Goal: Transaction & Acquisition: Purchase product/service

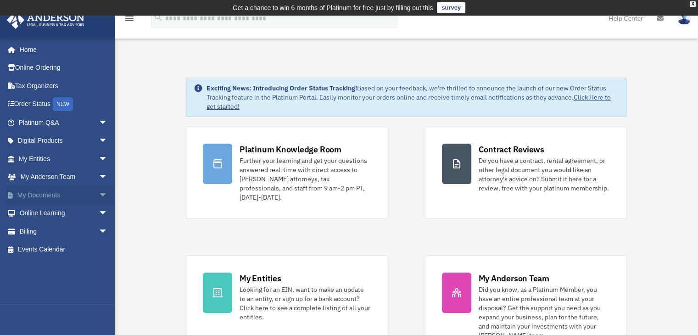
click at [63, 189] on link "My Documents arrow_drop_down" at bounding box center [63, 195] width 115 height 18
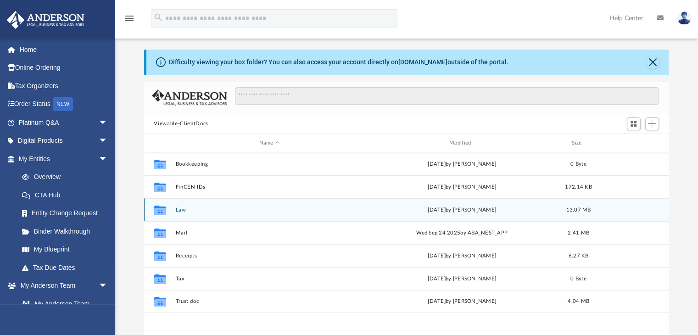
scroll to position [92, 0]
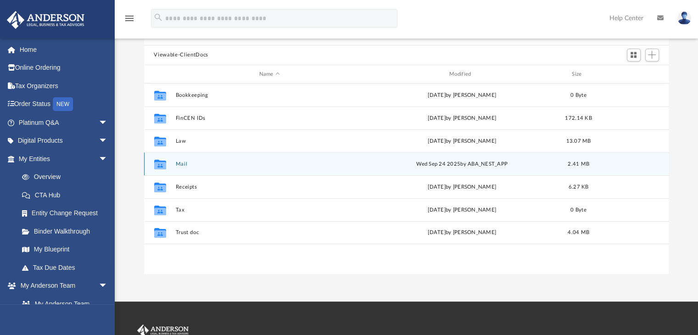
click at [185, 166] on button "Mail" at bounding box center [269, 164] width 188 height 6
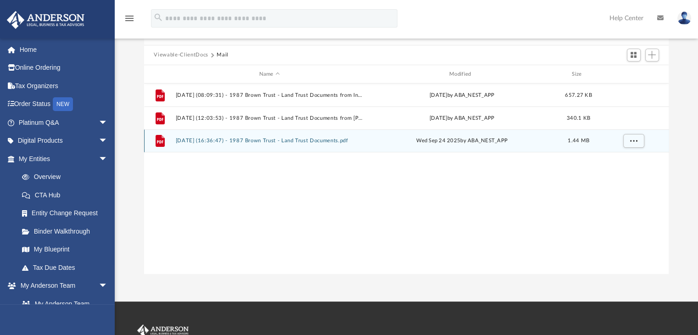
click at [288, 140] on button "2025.09.24 (16:36:47) - 1987 Brown Trust - Land Trust Documents.pdf" at bounding box center [269, 141] width 188 height 6
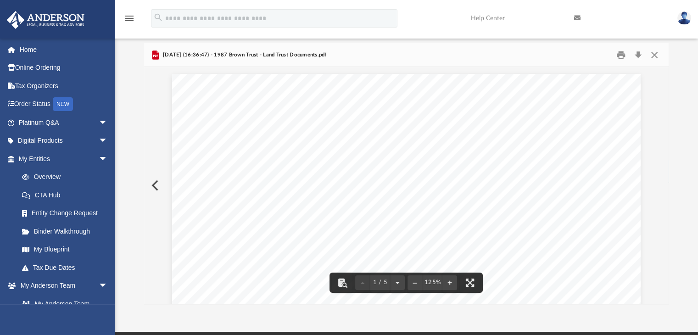
scroll to position [0, 0]
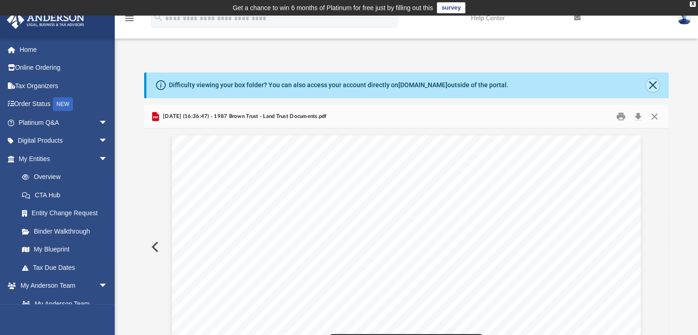
click at [652, 84] on button "Close" at bounding box center [652, 85] width 13 height 13
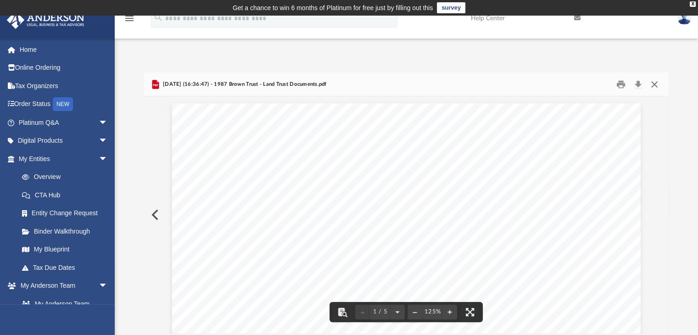
click at [657, 88] on button "Close" at bounding box center [654, 84] width 17 height 14
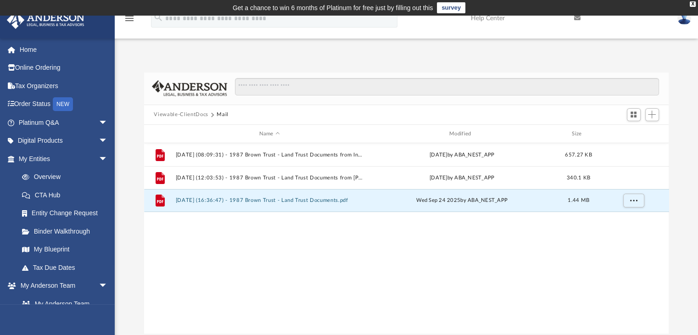
click at [205, 116] on button "Viewable-ClientDocs" at bounding box center [181, 115] width 54 height 8
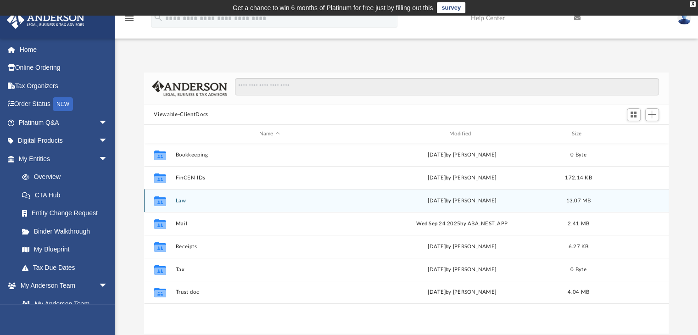
click at [186, 202] on button "Law" at bounding box center [269, 201] width 188 height 6
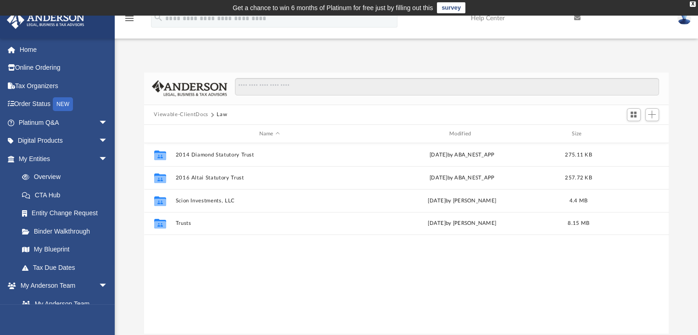
click at [198, 116] on button "Viewable-ClientDocs" at bounding box center [181, 115] width 54 height 8
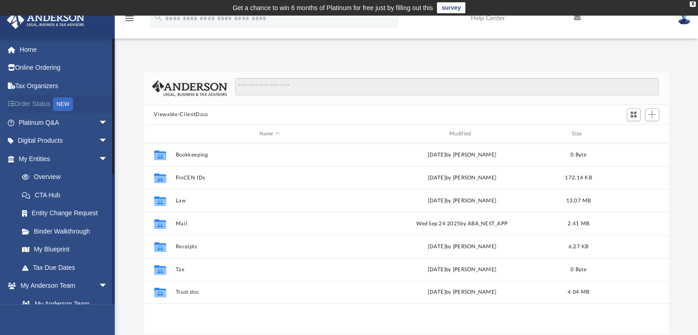
click at [43, 105] on link "Order Status NEW" at bounding box center [63, 104] width 115 height 19
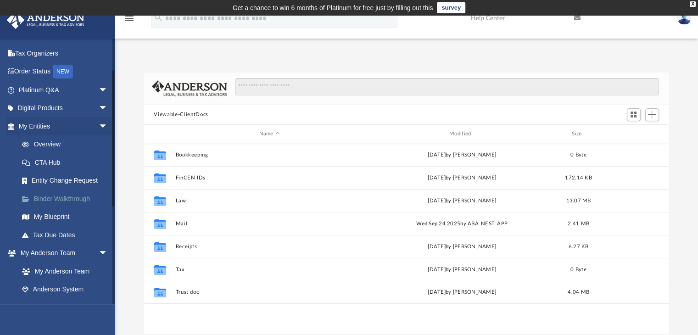
scroll to position [138, 0]
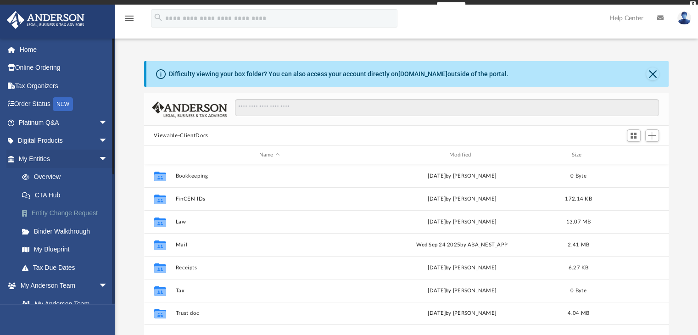
scroll to position [201, 517]
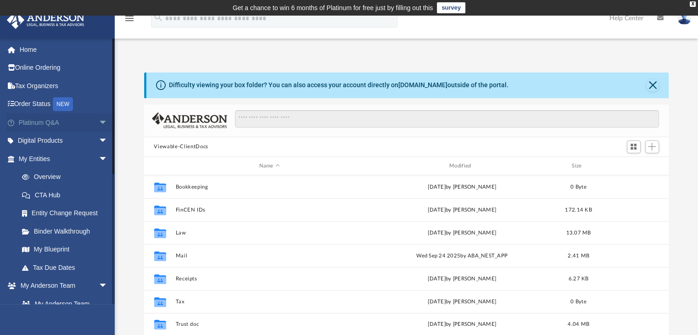
click at [49, 127] on link "Platinum Q&A arrow_drop_down" at bounding box center [63, 122] width 115 height 18
click at [51, 141] on link "Digital Products arrow_drop_down" at bounding box center [63, 141] width 115 height 18
click at [38, 100] on link "Order Status NEW" at bounding box center [63, 104] width 115 height 19
click at [39, 83] on link "Tax Organizers" at bounding box center [63, 86] width 115 height 18
click at [43, 63] on link "Online Ordering" at bounding box center [63, 68] width 115 height 18
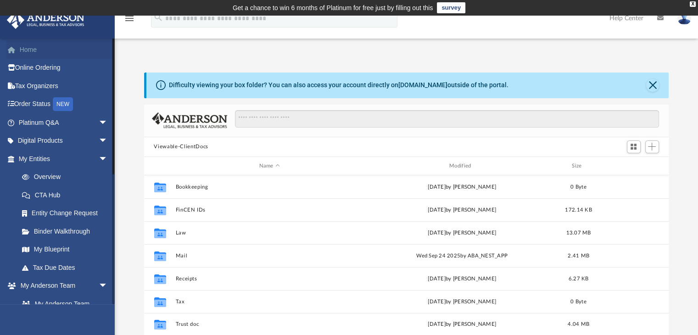
click at [30, 47] on link "Home" at bounding box center [63, 49] width 115 height 18
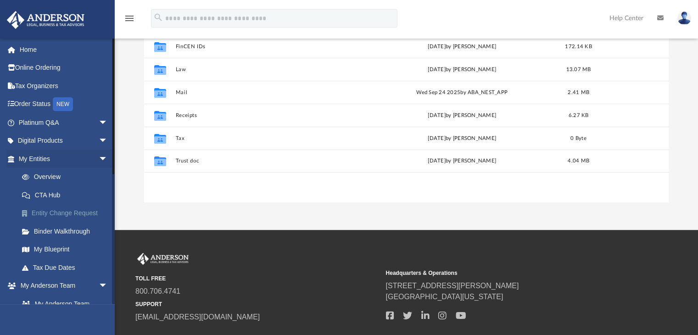
scroll to position [182, 0]
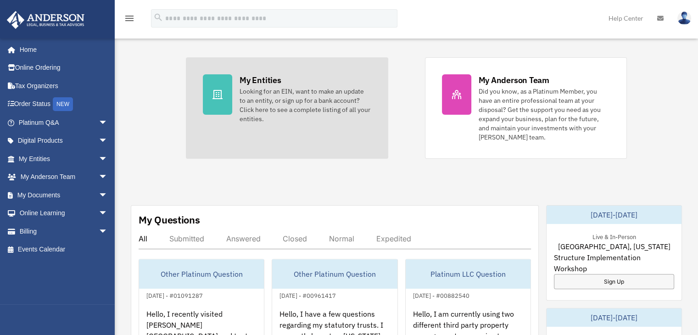
scroll to position [199, 0]
click at [307, 75] on div "My Entities Looking for an EIN, want to make an update to an entity, or sign up…" at bounding box center [304, 98] width 131 height 49
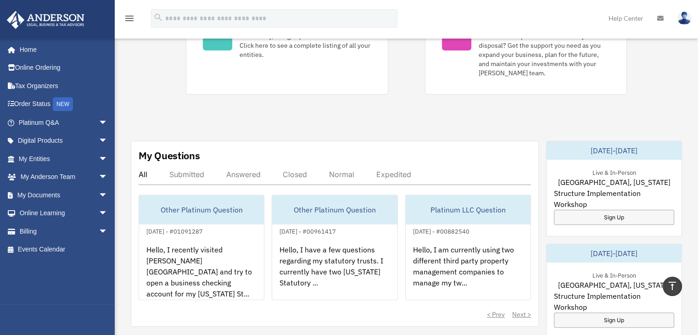
scroll to position [290, 0]
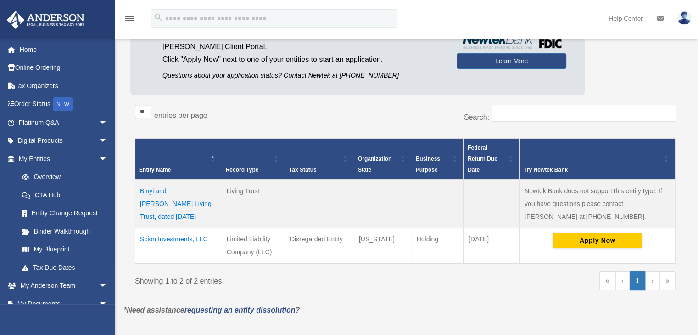
scroll to position [107, 0]
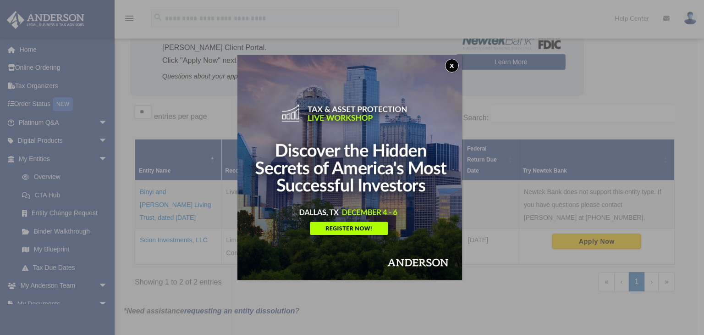
click at [456, 67] on button "x" at bounding box center [452, 66] width 14 height 14
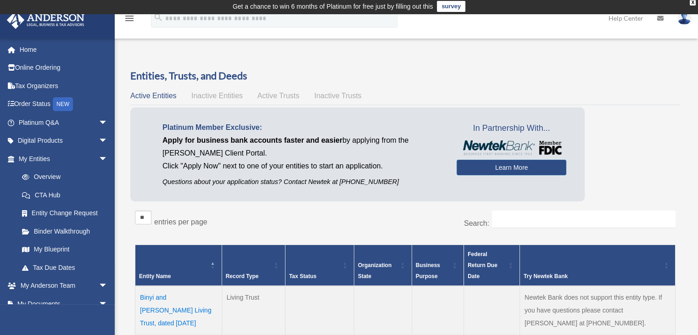
scroll to position [0, 0]
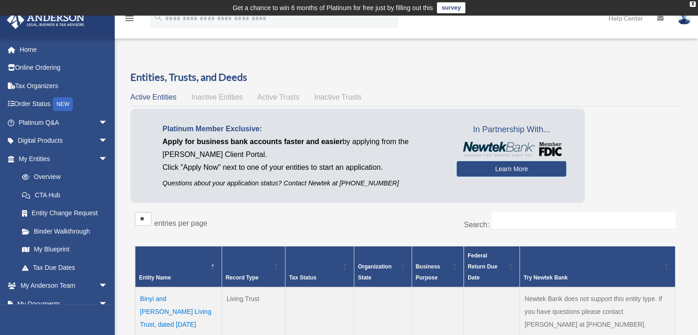
click at [277, 98] on span "Active Trusts" at bounding box center [278, 97] width 42 height 8
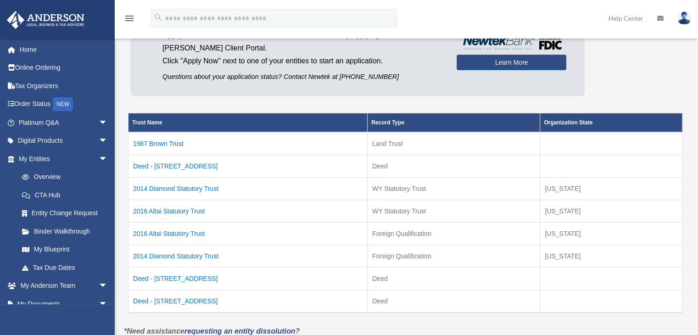
scroll to position [138, 0]
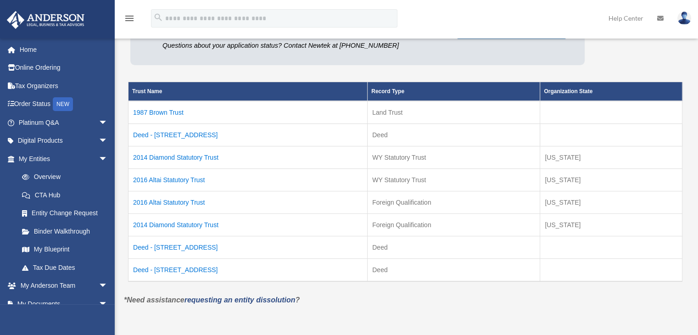
click at [195, 136] on td "Deed - [STREET_ADDRESS]" at bounding box center [247, 135] width 239 height 22
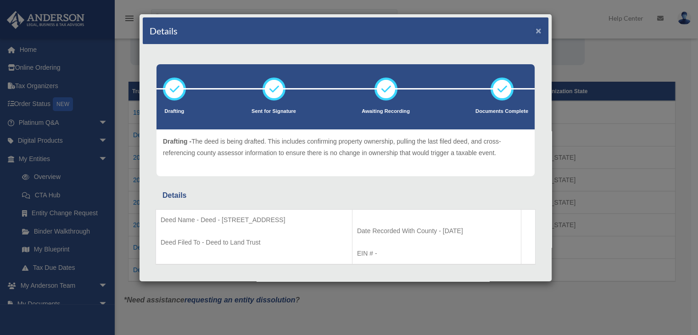
click at [535, 30] on button "×" at bounding box center [538, 31] width 6 height 10
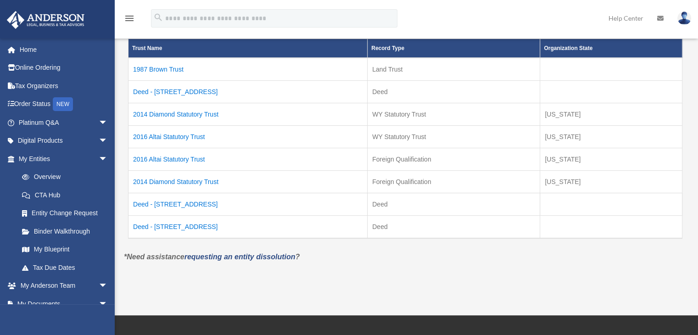
scroll to position [183, 0]
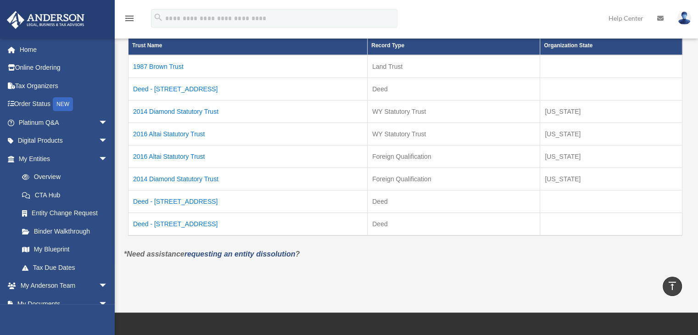
click at [198, 222] on td "Deed - 203 Diamond Cove Terrace" at bounding box center [247, 224] width 239 height 23
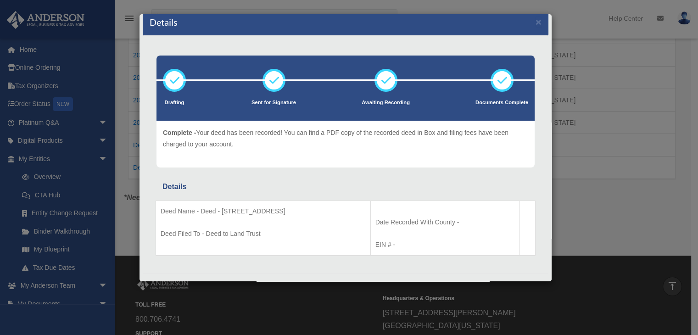
scroll to position [0, 0]
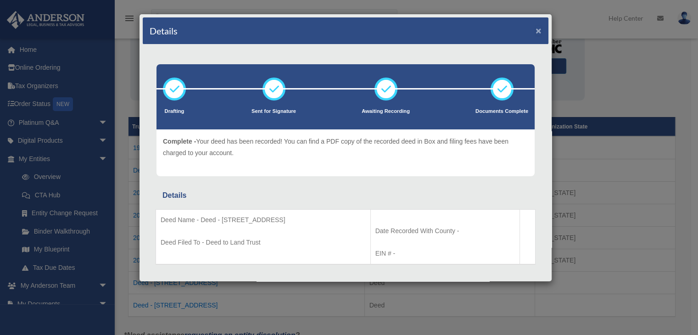
click at [535, 29] on button "×" at bounding box center [538, 31] width 6 height 10
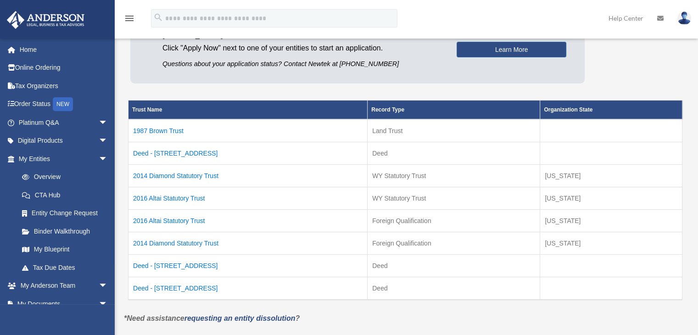
scroll to position [148, 0]
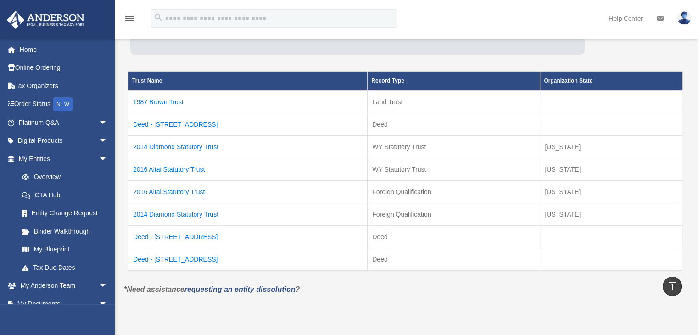
click at [189, 235] on td "Deed - 31007 Altai Lane" at bounding box center [247, 237] width 239 height 22
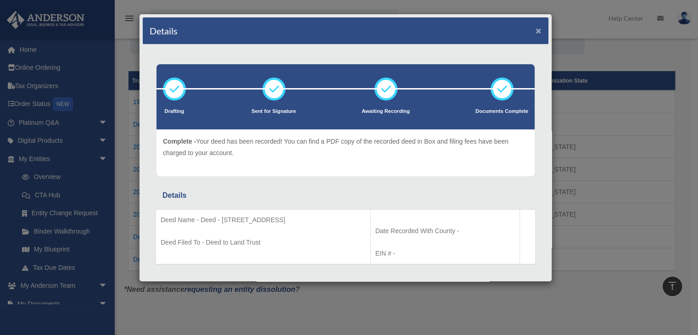
click at [535, 32] on button "×" at bounding box center [538, 31] width 6 height 10
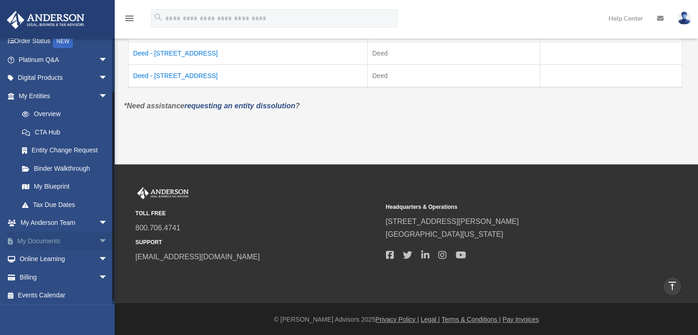
scroll to position [65, 0]
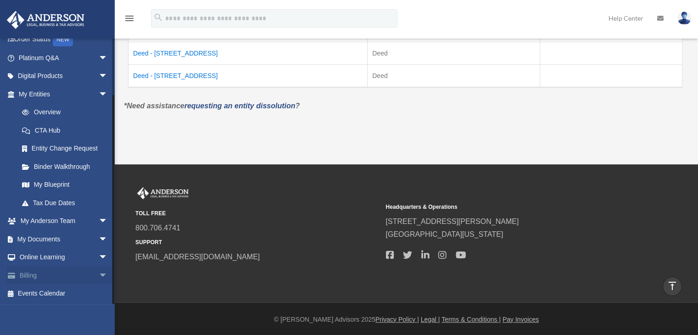
click at [38, 272] on link "Billing arrow_drop_down" at bounding box center [63, 275] width 115 height 18
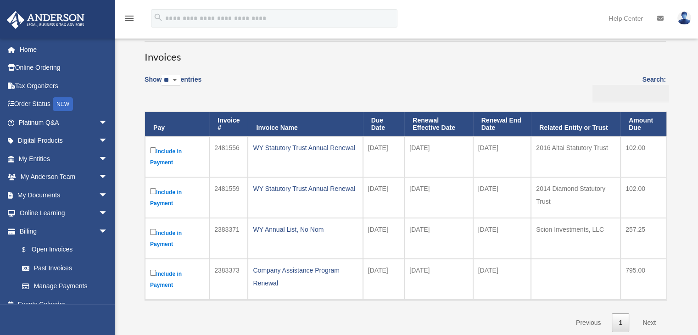
scroll to position [61, 0]
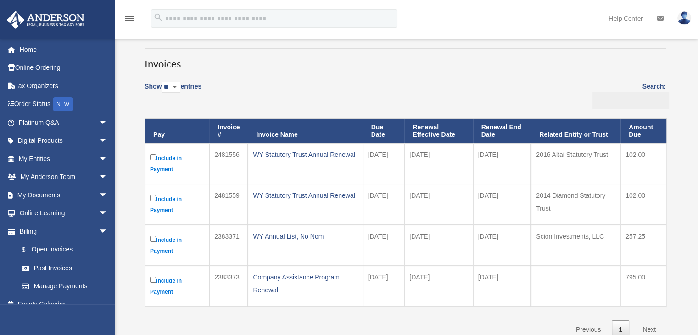
click at [173, 89] on select "** ** ** ***" at bounding box center [170, 87] width 19 height 11
select select "**"
click at [163, 82] on select "** ** ** ***" at bounding box center [170, 87] width 19 height 11
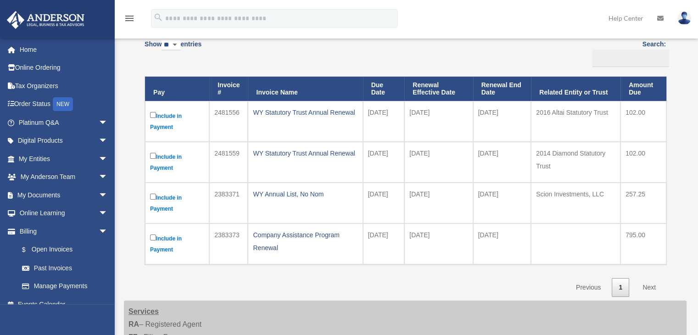
scroll to position [106, 0]
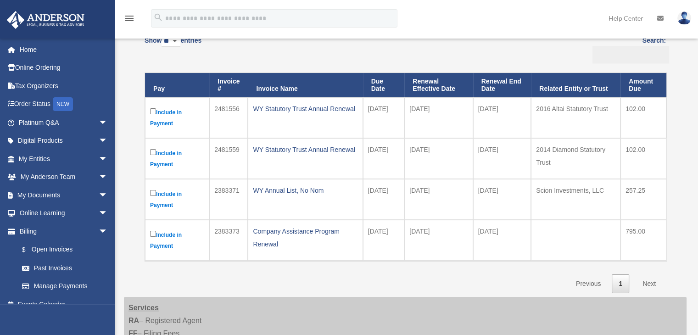
click at [150, 107] on label "Include in Payment" at bounding box center [177, 117] width 54 height 22
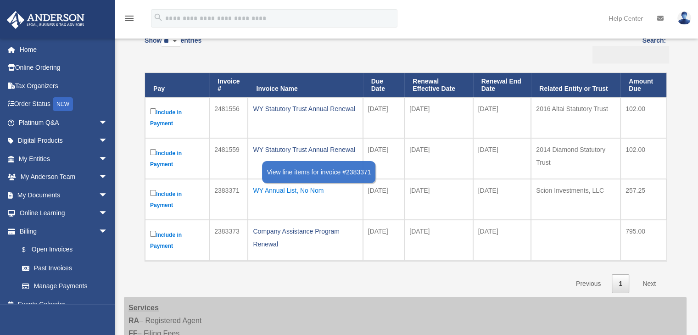
click at [265, 193] on div "WY Annual List, No Nom" at bounding box center [305, 190] width 105 height 13
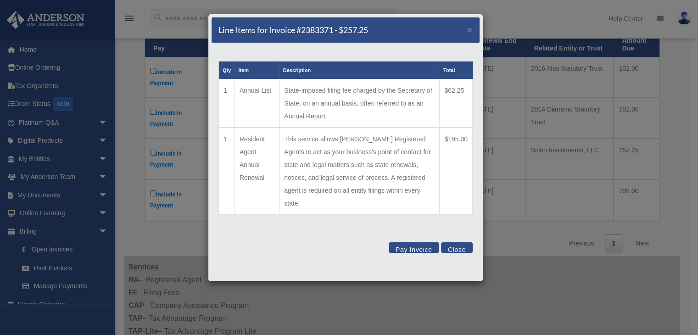
scroll to position [152, 0]
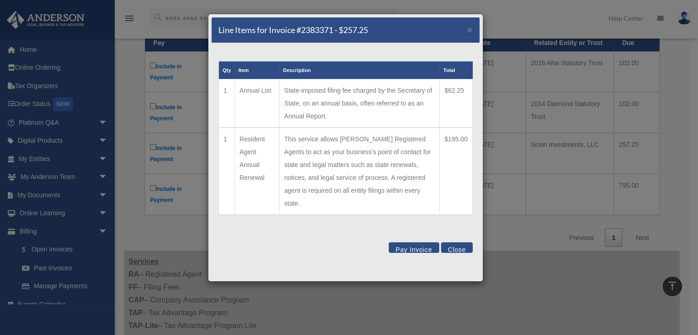
click at [466, 235] on div "Pay Invoice Close" at bounding box center [345, 249] width 268 height 28
click at [466, 242] on button "Close" at bounding box center [457, 247] width 32 height 11
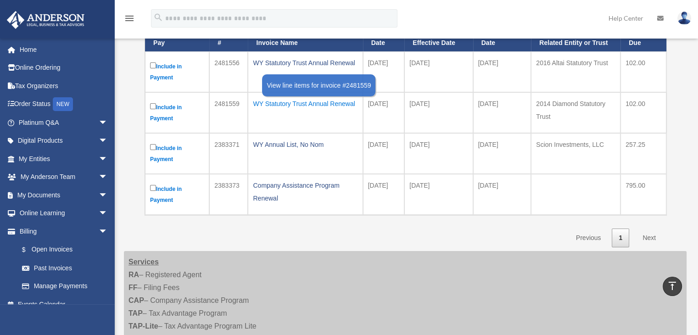
click at [272, 102] on div "WY Statutory Trust Annual Renewal" at bounding box center [305, 103] width 105 height 13
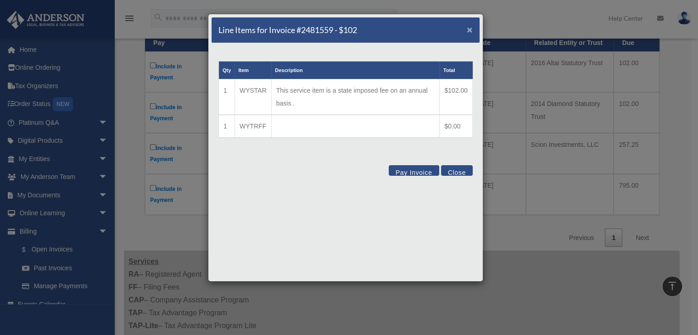
click at [472, 28] on span "×" at bounding box center [469, 29] width 6 height 11
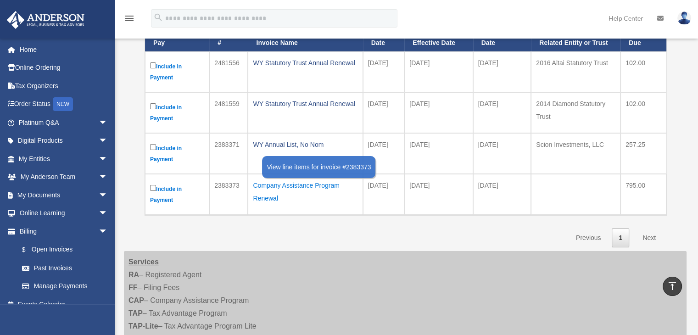
click at [319, 182] on div "Company Assistance Program Renewal" at bounding box center [305, 192] width 105 height 26
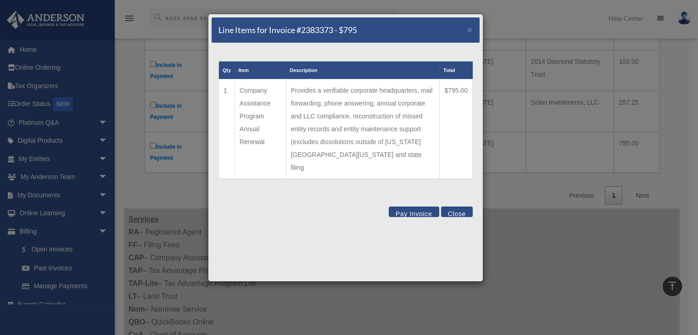
scroll to position [198, 0]
click at [465, 206] on button "Close" at bounding box center [457, 211] width 32 height 11
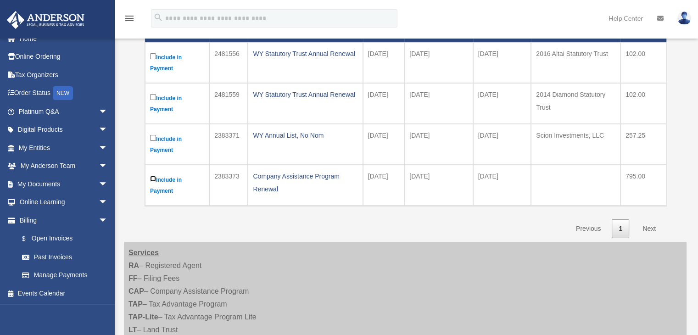
scroll to position [183, 0]
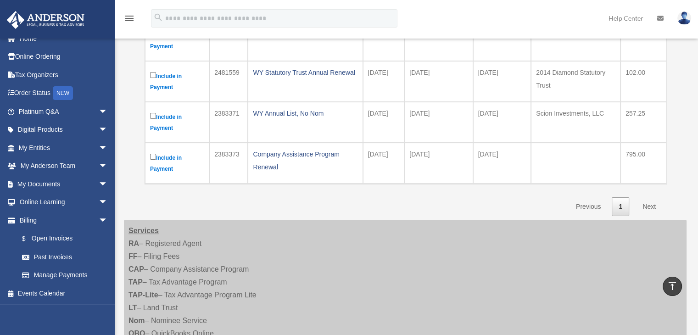
click at [653, 202] on link "Next" at bounding box center [648, 206] width 27 height 19
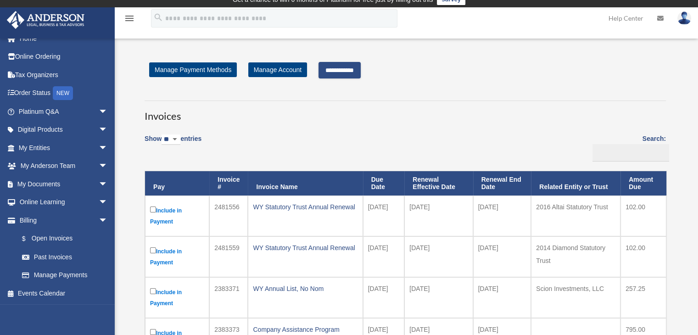
scroll to position [0, 0]
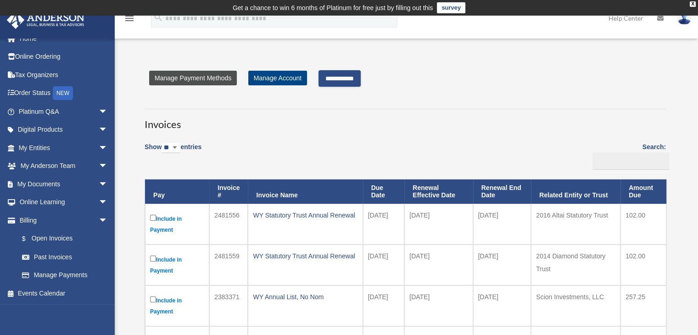
click at [216, 81] on link "Manage Payment Methods" at bounding box center [193, 78] width 88 height 15
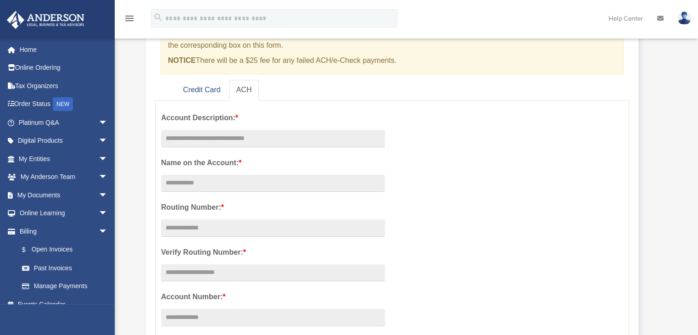
scroll to position [15, 0]
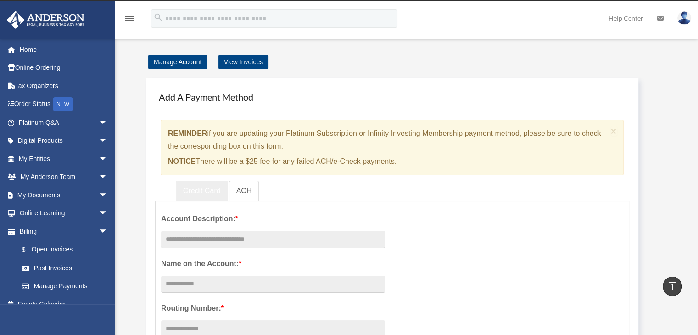
click at [203, 193] on link "Credit Card" at bounding box center [202, 191] width 52 height 21
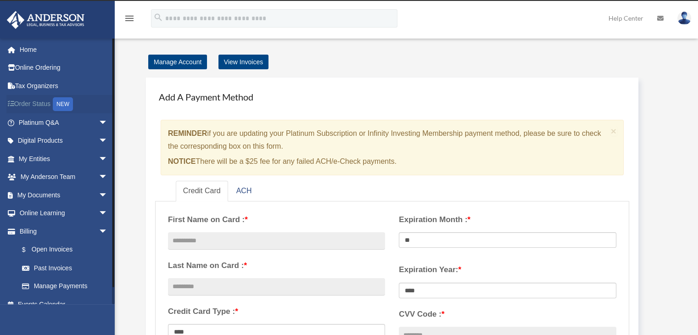
click at [28, 105] on link "Order Status NEW" at bounding box center [63, 104] width 115 height 19
